Goal: Find specific page/section

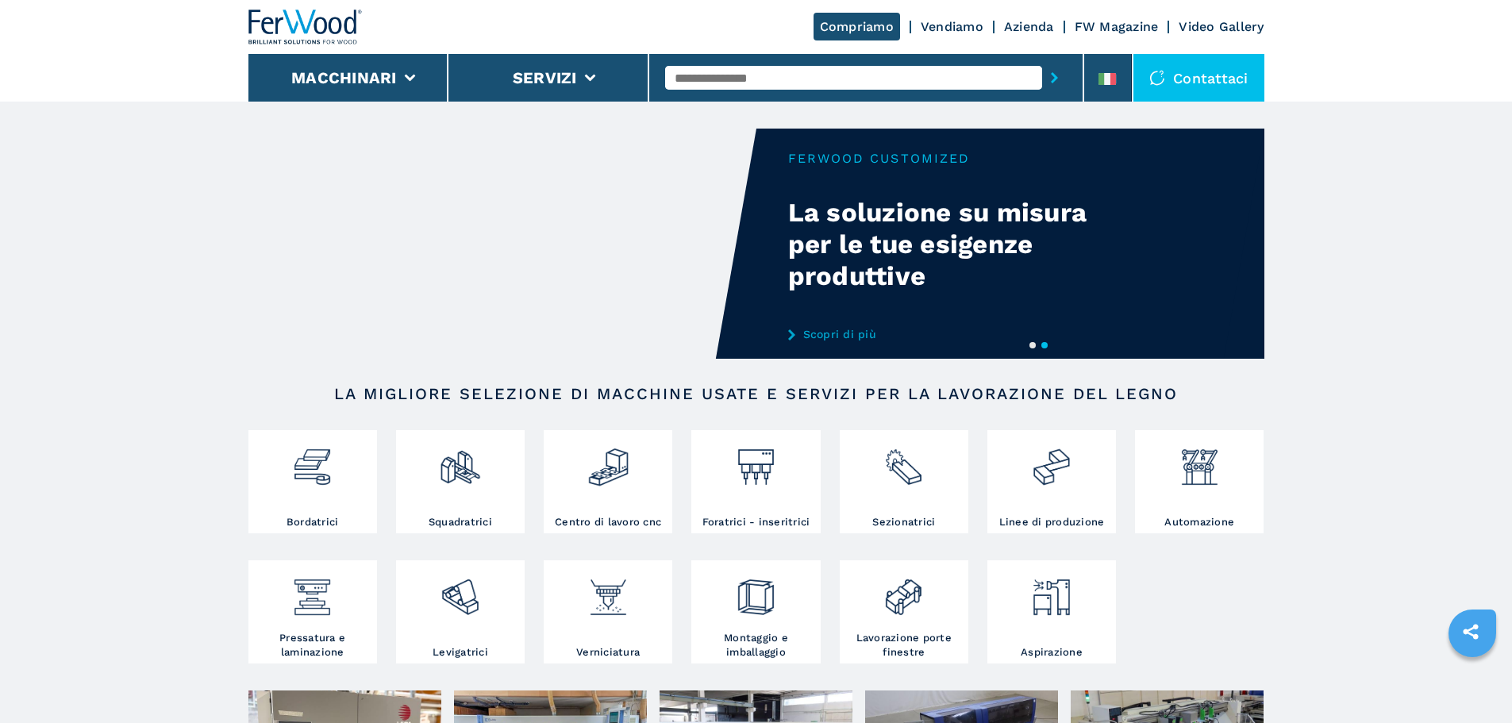
click at [779, 83] on input "text" at bounding box center [853, 78] width 377 height 24
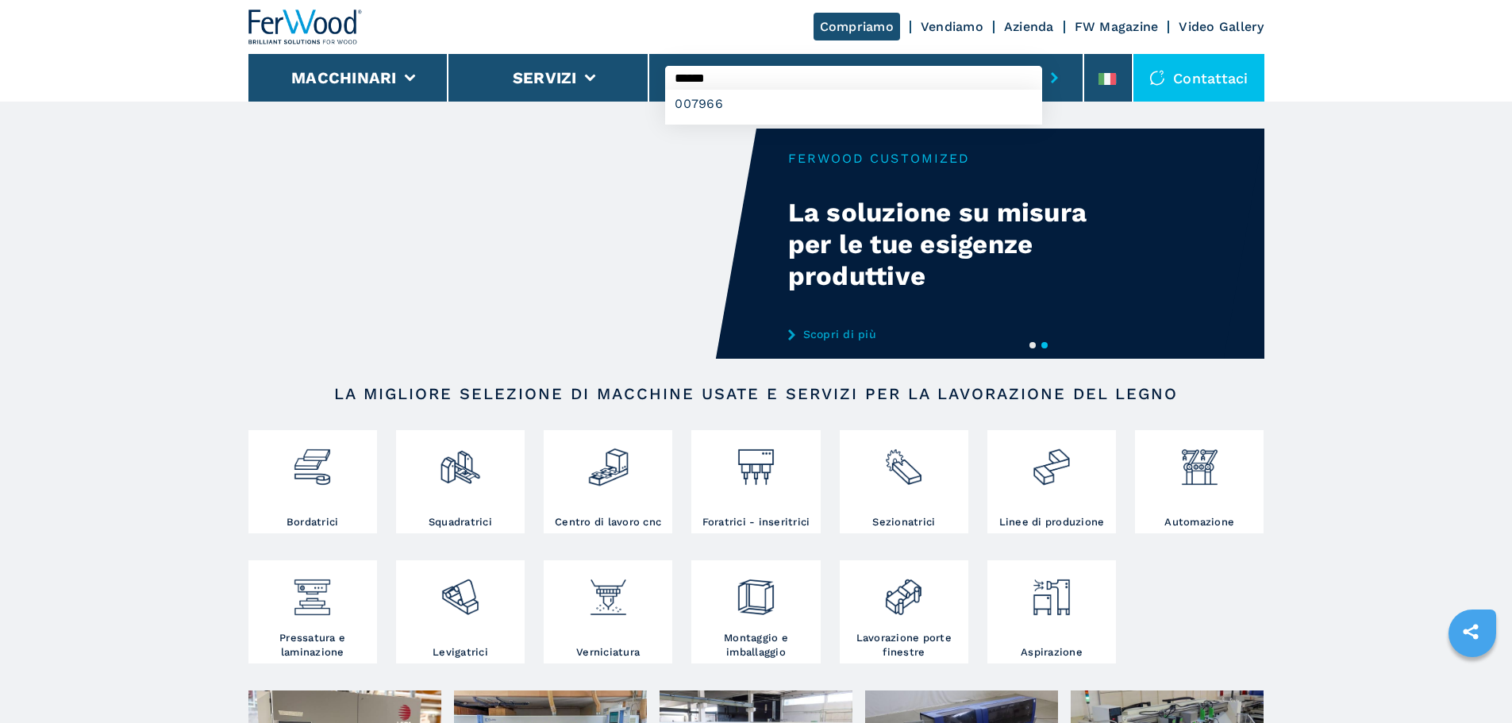
type input "******"
click at [1042, 60] on button "submit-button" at bounding box center [1054, 78] width 25 height 37
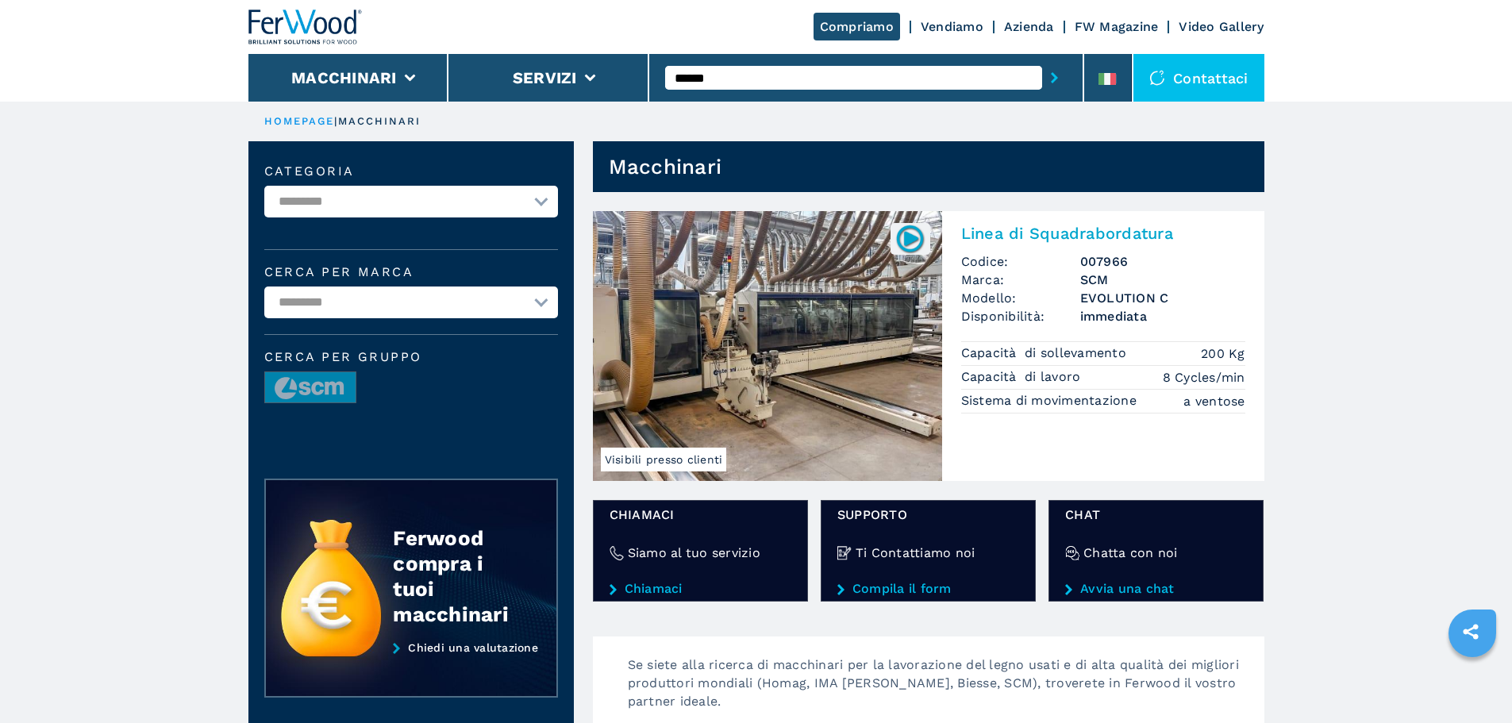
click at [845, 371] on img at bounding box center [767, 346] width 349 height 270
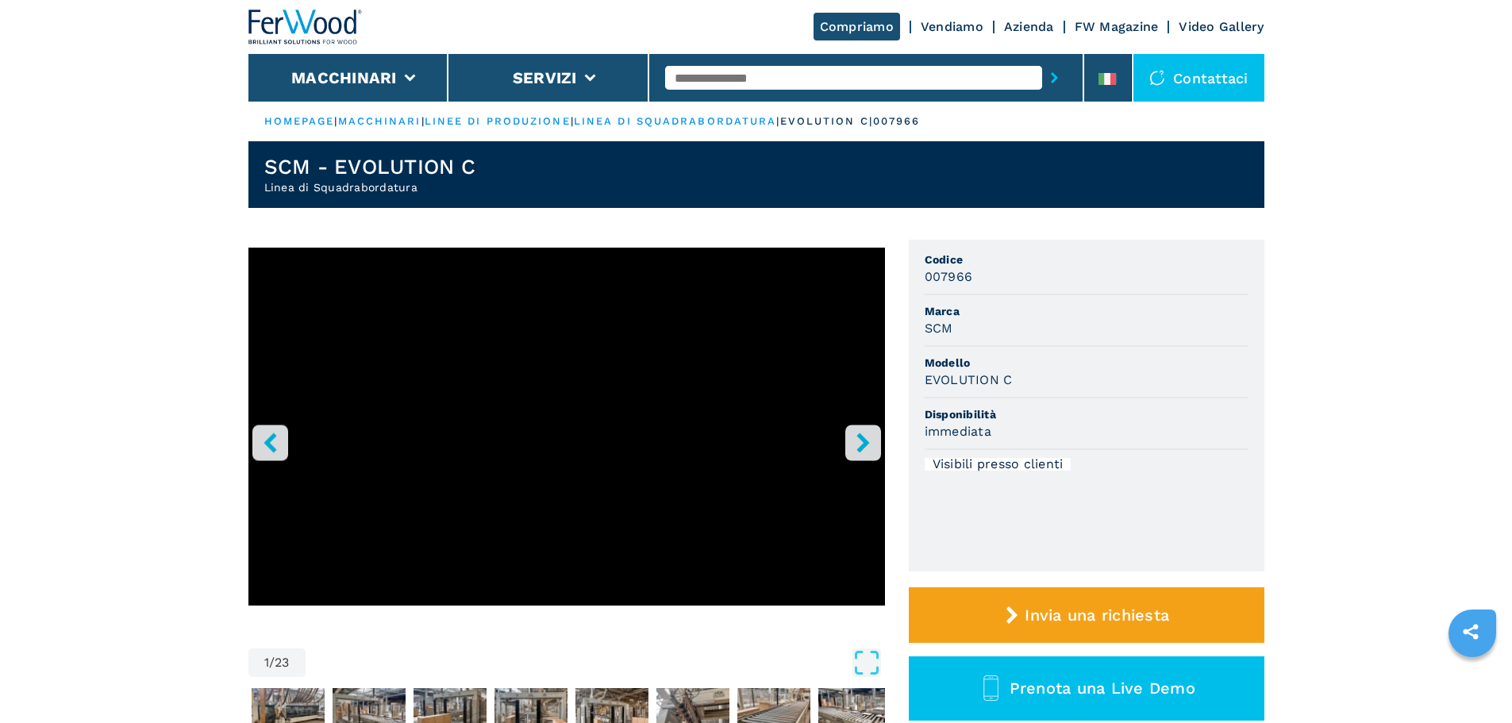
scroll to position [79, 0]
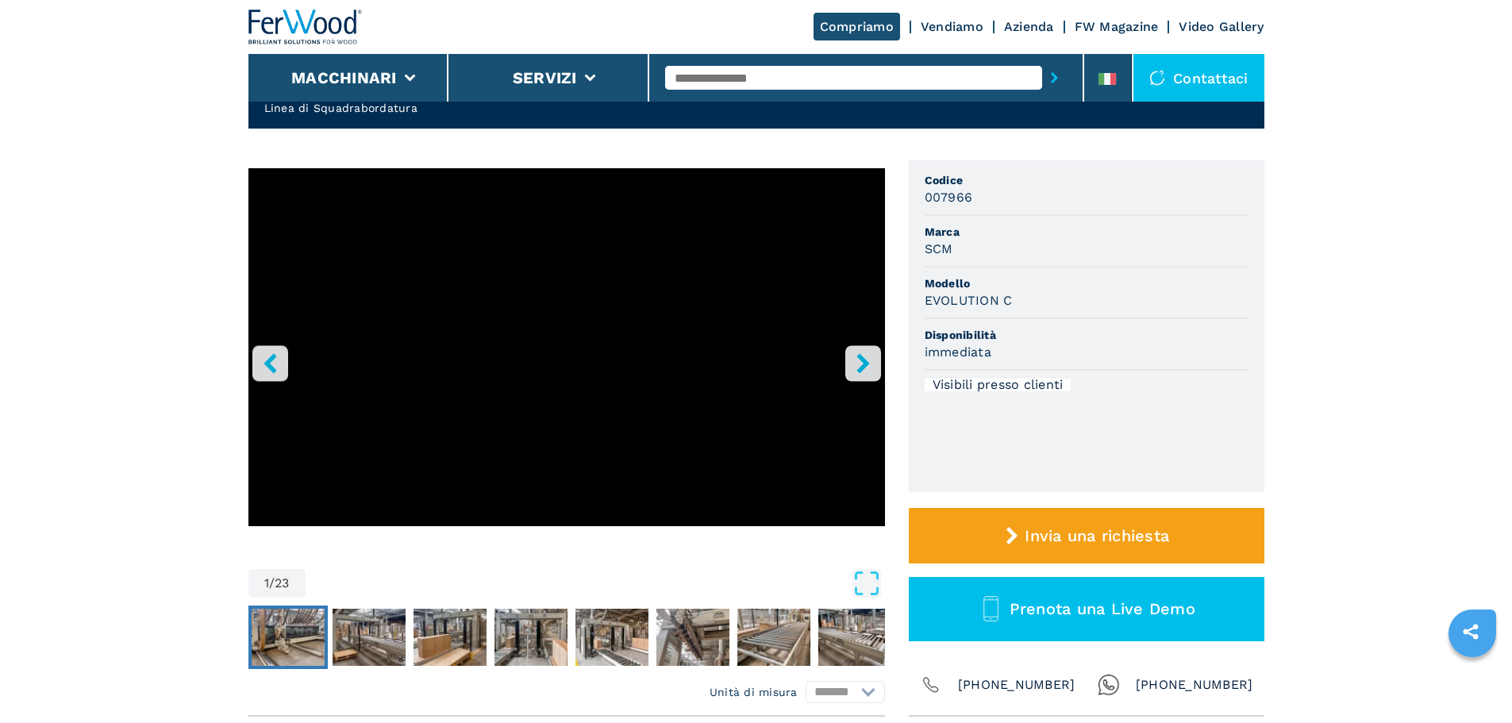
click at [302, 640] on img "Go to Slide 2" at bounding box center [288, 637] width 73 height 57
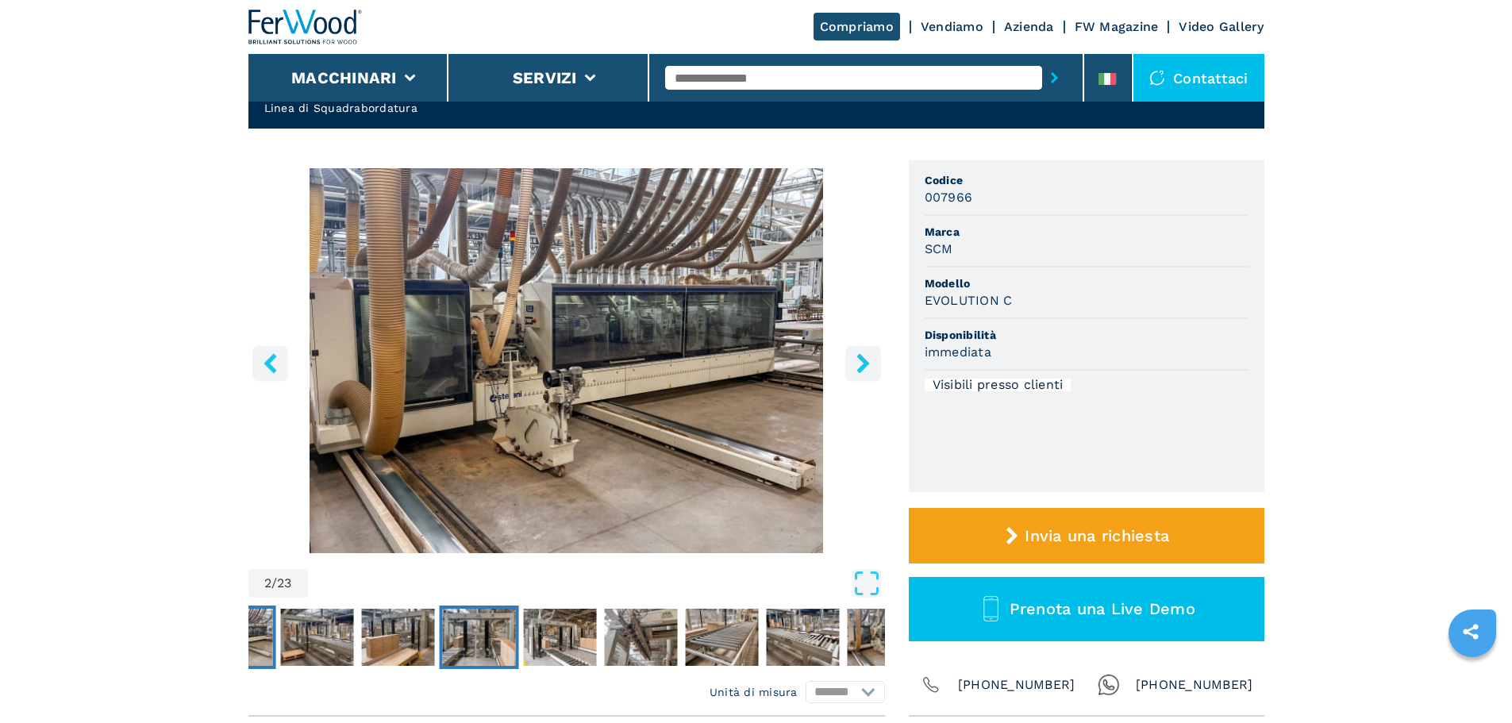
click at [482, 647] on img "Go to Slide 5" at bounding box center [478, 637] width 73 height 57
click at [595, 638] on img "Go to Slide 6" at bounding box center [559, 637] width 73 height 57
